Goal: Transaction & Acquisition: Purchase product/service

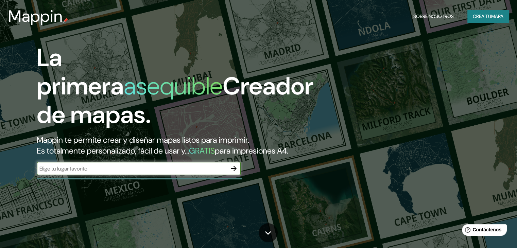
click at [475, 16] on font "Crea tu" at bounding box center [482, 16] width 18 height 6
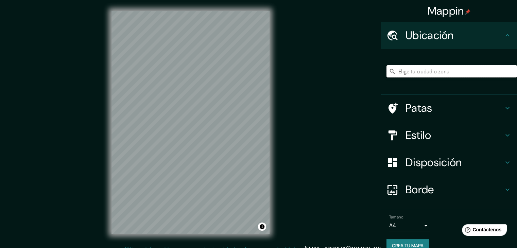
click at [401, 73] on input "Elige tu ciudad o zona" at bounding box center [452, 71] width 131 height 12
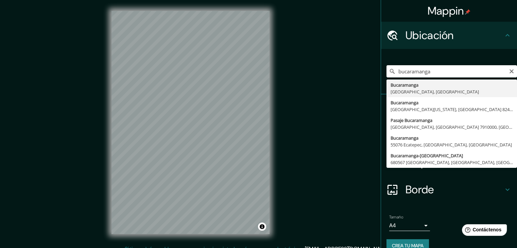
type input "Bucaramanga, [GEOGRAPHIC_DATA], [GEOGRAPHIC_DATA]"
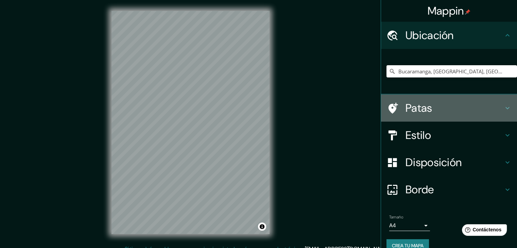
click at [430, 112] on h4 "Patas" at bounding box center [455, 108] width 98 height 14
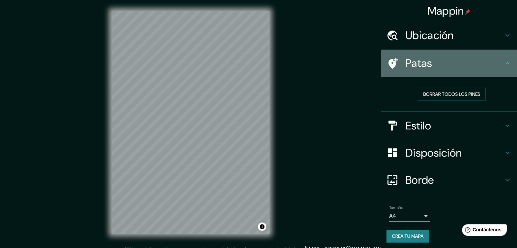
click at [417, 71] on div "Patas" at bounding box center [449, 63] width 136 height 27
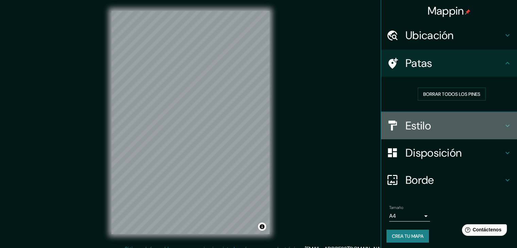
click at [422, 127] on font "Estilo" at bounding box center [418, 126] width 25 height 14
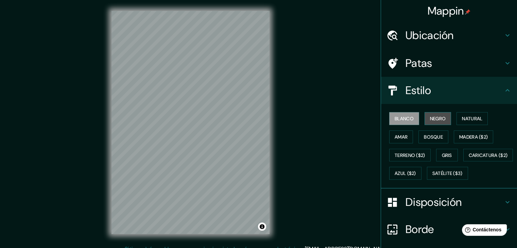
click at [431, 120] on font "Negro" at bounding box center [438, 119] width 16 height 6
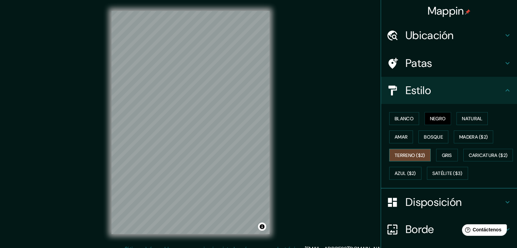
click at [409, 153] on font "Terreno ($2)" at bounding box center [410, 155] width 31 height 6
click at [405, 154] on font "Terreno ($2)" at bounding box center [410, 155] width 31 height 6
click at [462, 121] on font "Natural" at bounding box center [472, 119] width 20 height 6
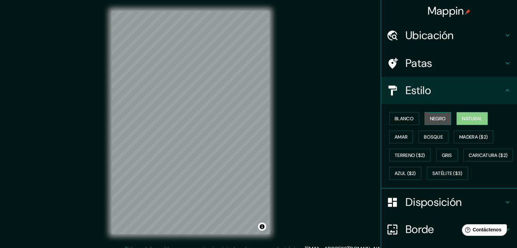
click at [441, 119] on font "Negro" at bounding box center [438, 119] width 16 height 6
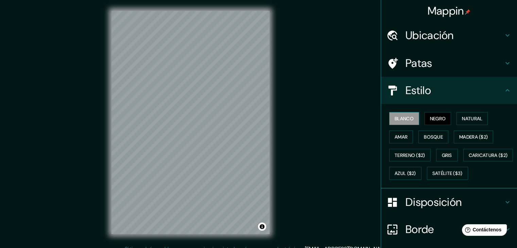
click at [414, 120] on button "Blanco" at bounding box center [404, 118] width 30 height 13
click at [425, 119] on button "Negro" at bounding box center [438, 118] width 27 height 13
click at [421, 209] on font "Disposición" at bounding box center [434, 202] width 56 height 14
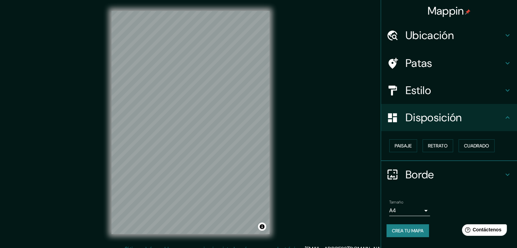
click at [292, 164] on div "Mappin Ubicación Bucaramanga, [GEOGRAPHIC_DATA], [GEOGRAPHIC_DATA] Patas Estilo…" at bounding box center [258, 128] width 517 height 256
click at [271, 130] on div "© Mapbox © OpenStreetMap Improve this map" at bounding box center [191, 122] width 180 height 245
click at [108, 188] on div "© Mapbox © OpenStreetMap Improve this map" at bounding box center [191, 122] width 180 height 245
click at [415, 213] on body "Mappin Ubicación Bucaramanga, [GEOGRAPHIC_DATA], [GEOGRAPHIC_DATA] Patas Estilo…" at bounding box center [258, 124] width 517 height 248
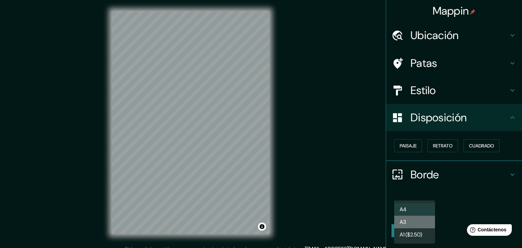
click at [412, 223] on li "A3" at bounding box center [414, 222] width 41 height 13
type input "a4"
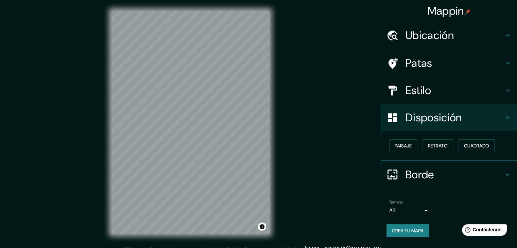
click at [292, 151] on div "Mappin Ubicación Bucaramanga, [GEOGRAPHIC_DATA], [GEOGRAPHIC_DATA] Patas Estilo…" at bounding box center [258, 128] width 517 height 256
